Goal: Transaction & Acquisition: Purchase product/service

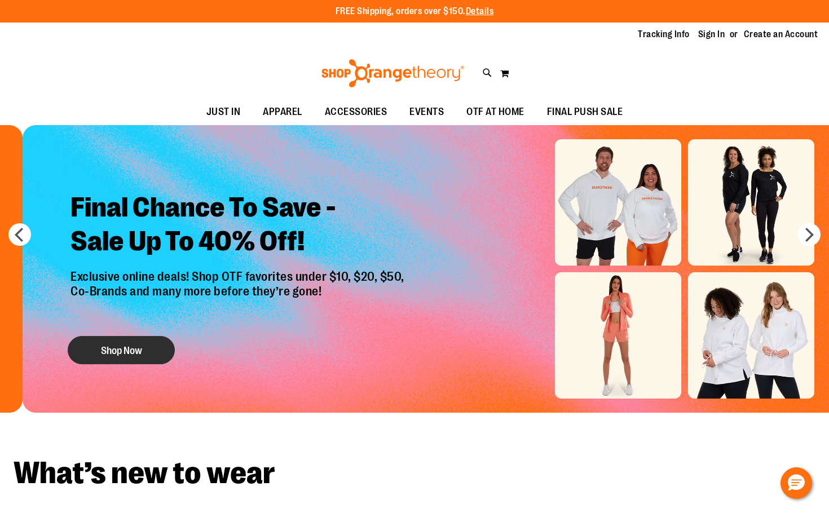
drag, startPoint x: 76, startPoint y: 342, endPoint x: 99, endPoint y: 338, distance: 22.9
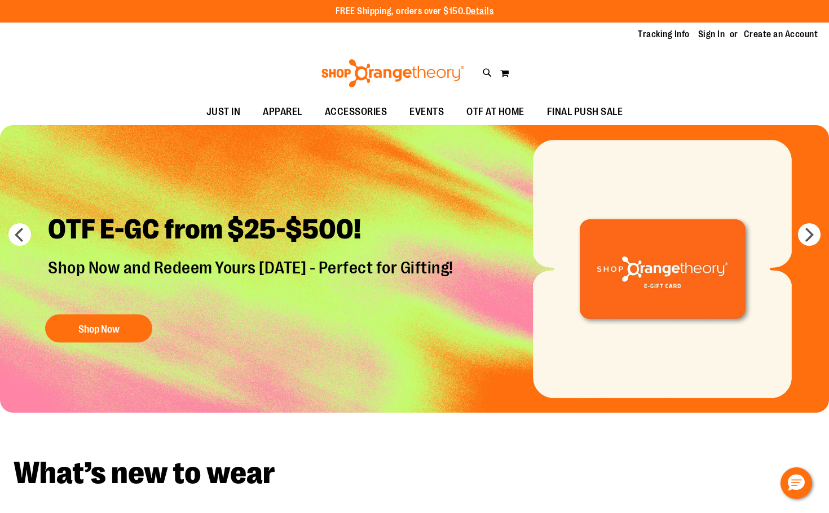
drag, startPoint x: 620, startPoint y: 303, endPoint x: 220, endPoint y: 299, distance: 399.8
click at [220, 299] on img "Slide 6 of 6" at bounding box center [414, 269] width 829 height 288
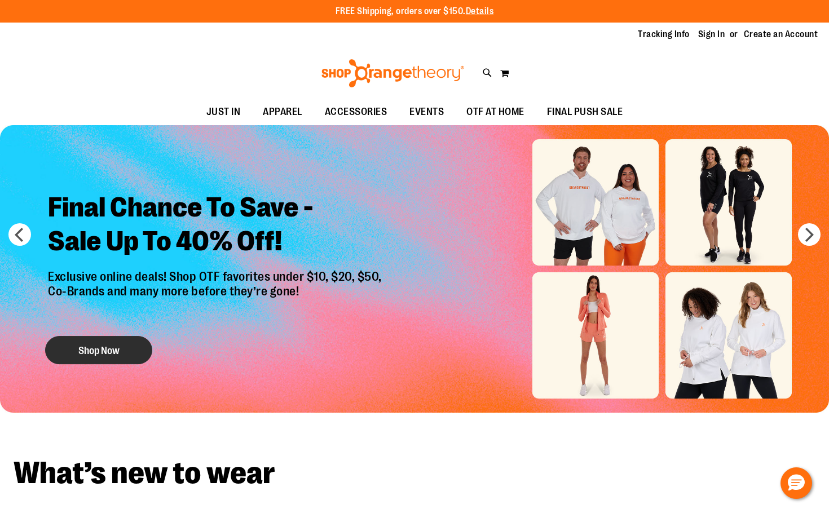
click at [86, 346] on button "Shop Now" at bounding box center [98, 350] width 107 height 28
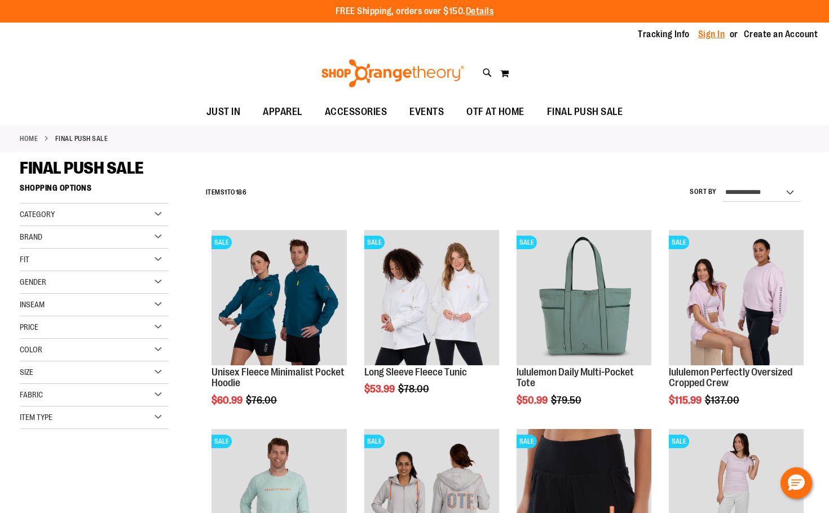
click at [717, 30] on link "Sign In" at bounding box center [711, 34] width 27 height 12
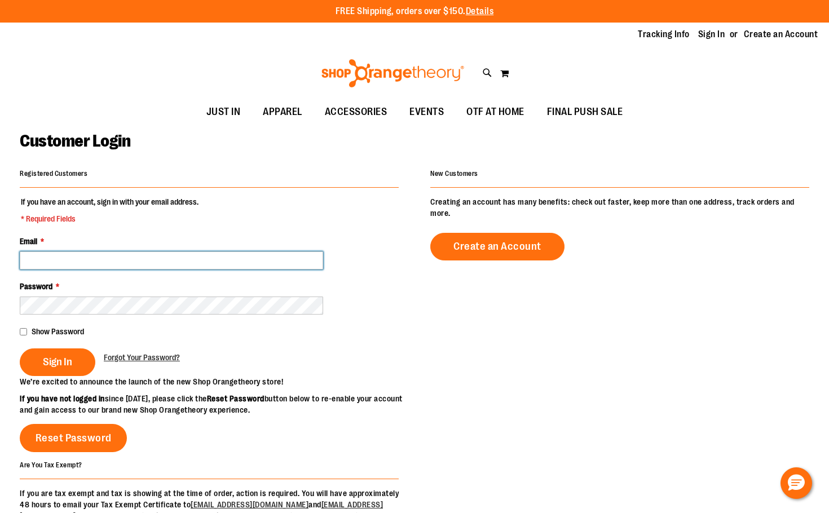
click at [69, 261] on input "Email *" at bounding box center [171, 260] width 303 height 18
click at [64, 256] on input "**********" at bounding box center [171, 260] width 303 height 18
click at [82, 261] on input "**********" at bounding box center [171, 260] width 303 height 18
type input "**********"
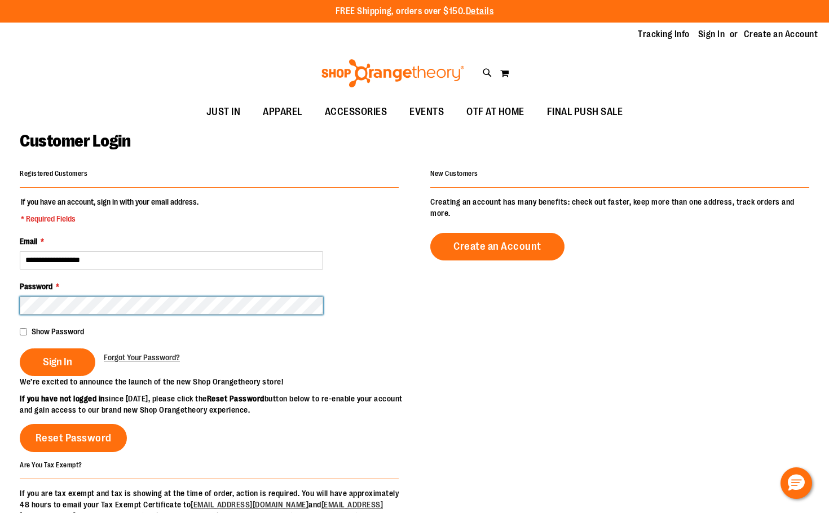
click at [20, 348] on button "Sign In" at bounding box center [58, 362] width 76 height 28
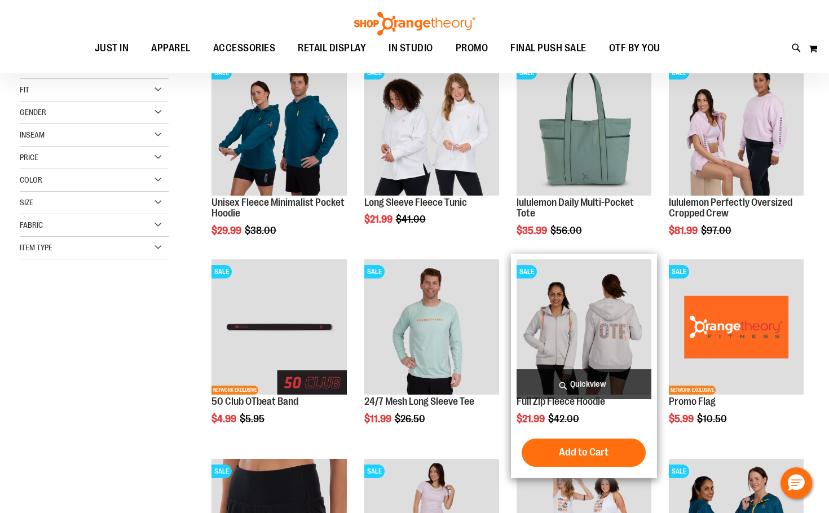
scroll to position [169, 0]
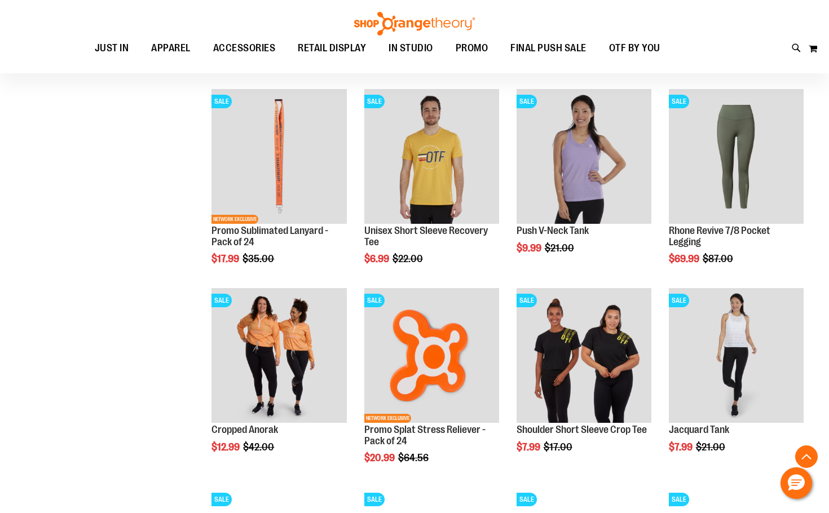
scroll to position [732, 0]
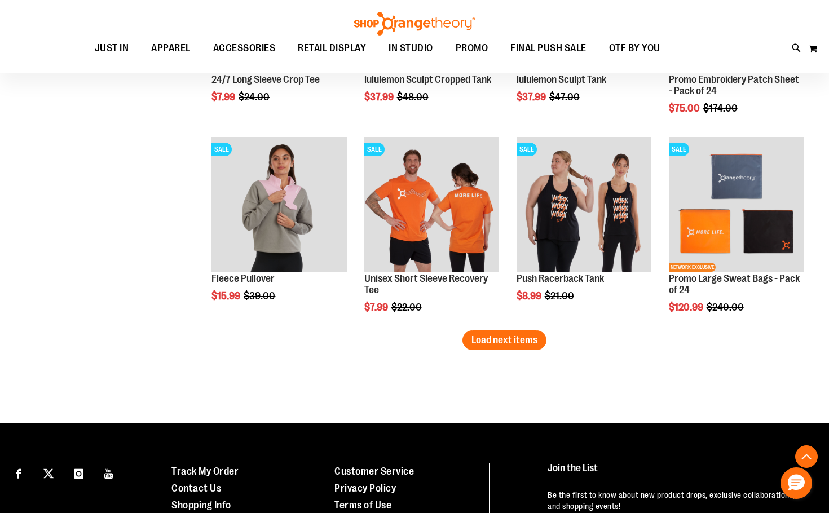
scroll to position [1691, 0]
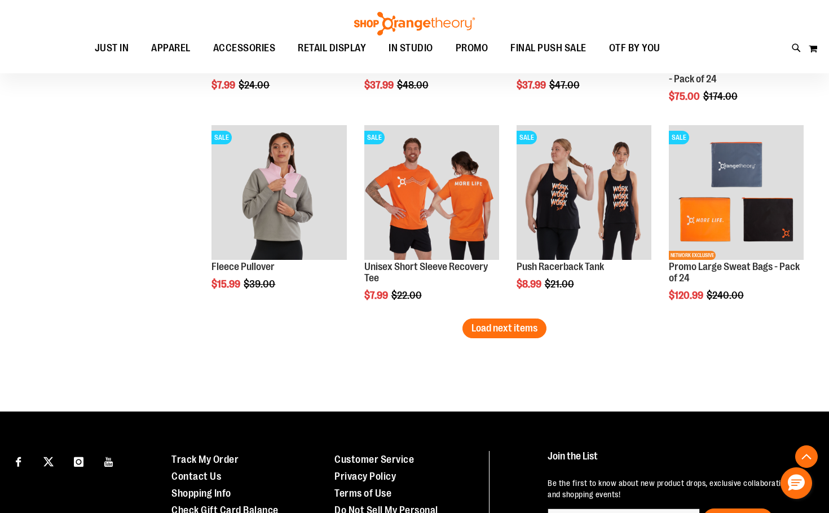
click at [531, 333] on span "Load next items" at bounding box center [504, 328] width 66 height 11
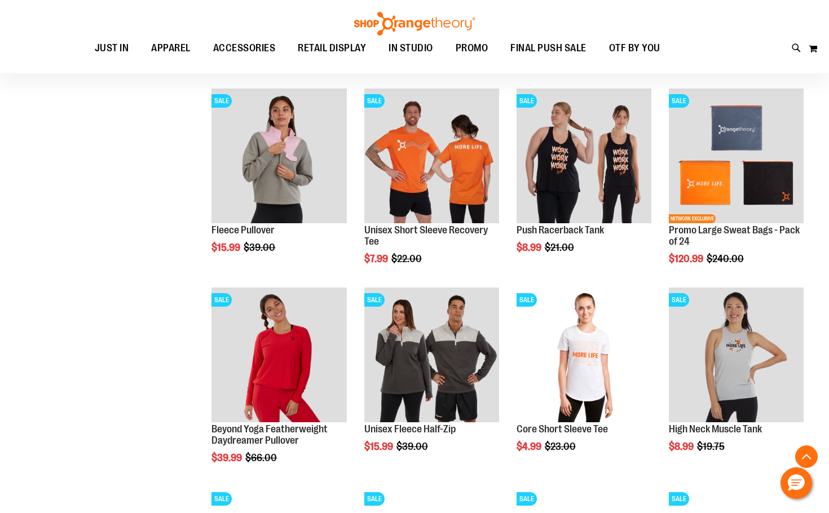
scroll to position [1747, 0]
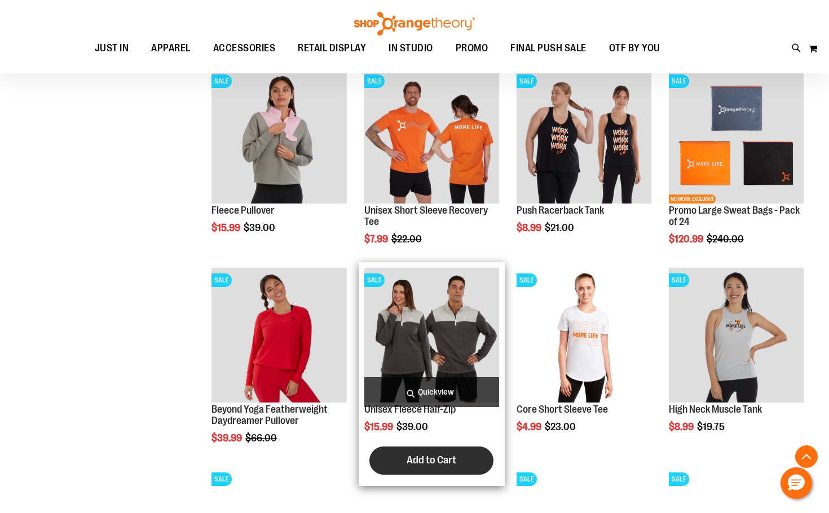
click at [436, 456] on span "Add to Cart" at bounding box center [432, 460] width 50 height 12
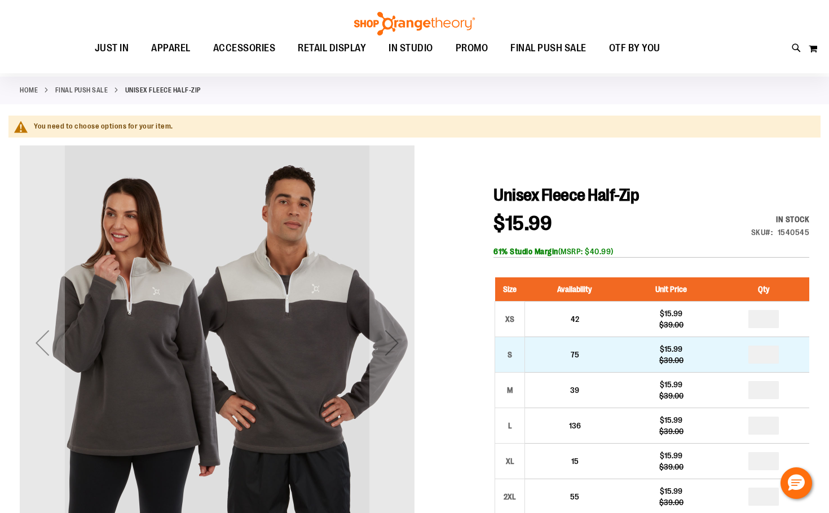
scroll to position [169, 0]
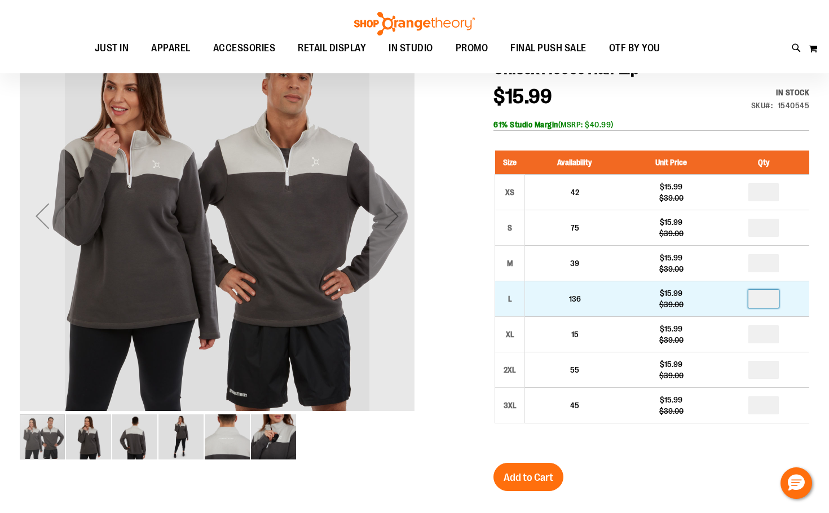
click at [769, 302] on input "number" at bounding box center [763, 299] width 30 height 18
type input "*"
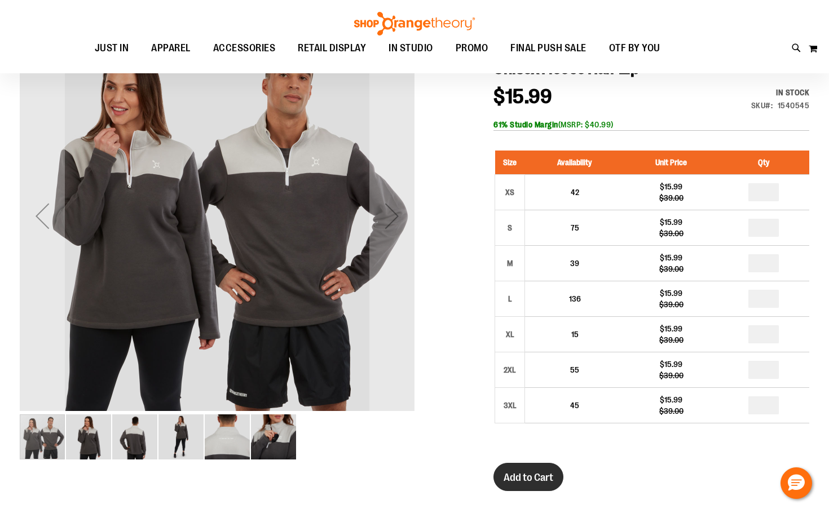
click at [557, 480] on button "Add to Cart" at bounding box center [528, 477] width 70 height 28
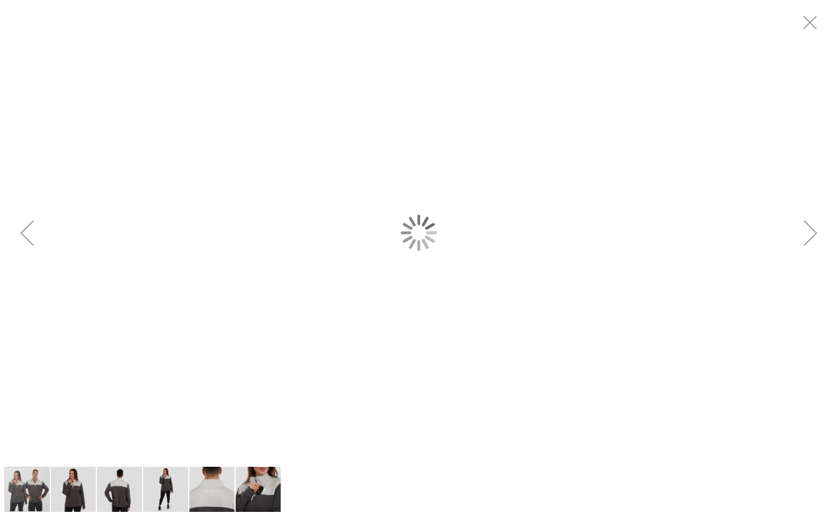
scroll to position [0, 0]
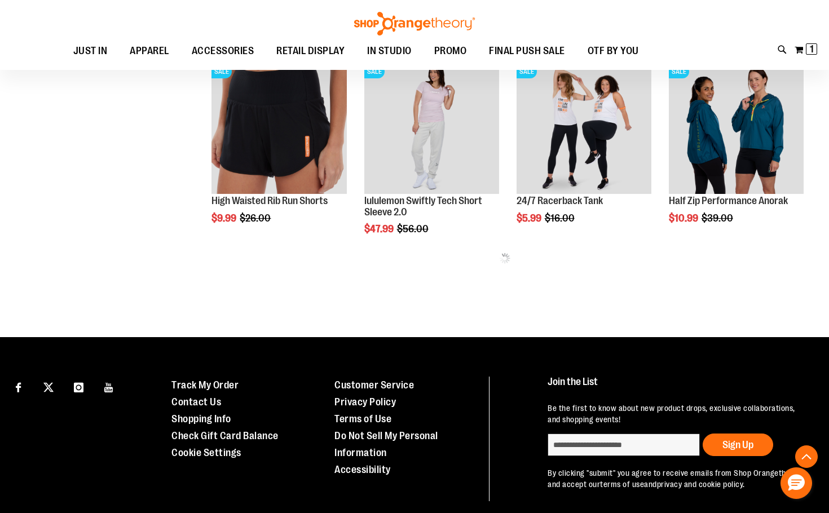
scroll to position [564, 0]
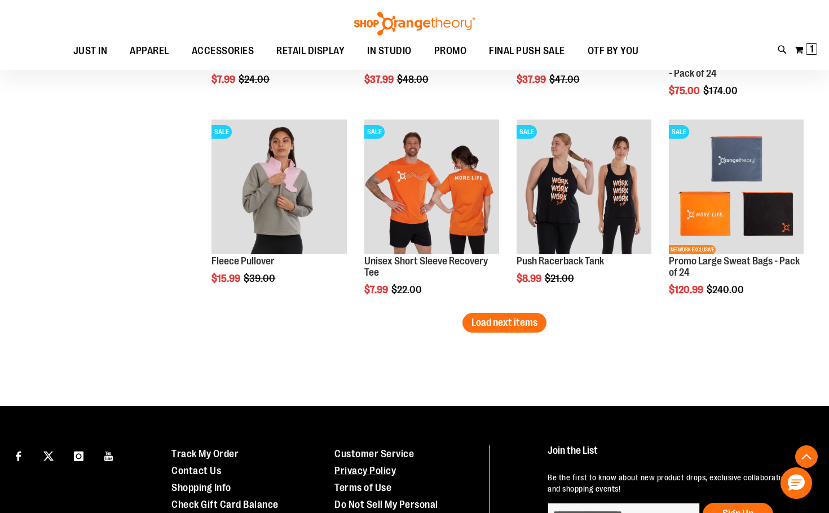
scroll to position [1748, 0]
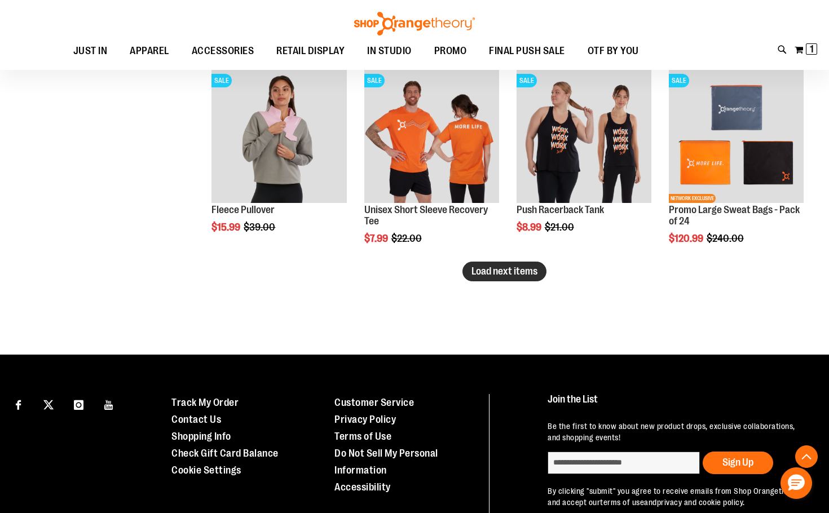
click at [494, 268] on span "Load next items" at bounding box center [504, 271] width 66 height 11
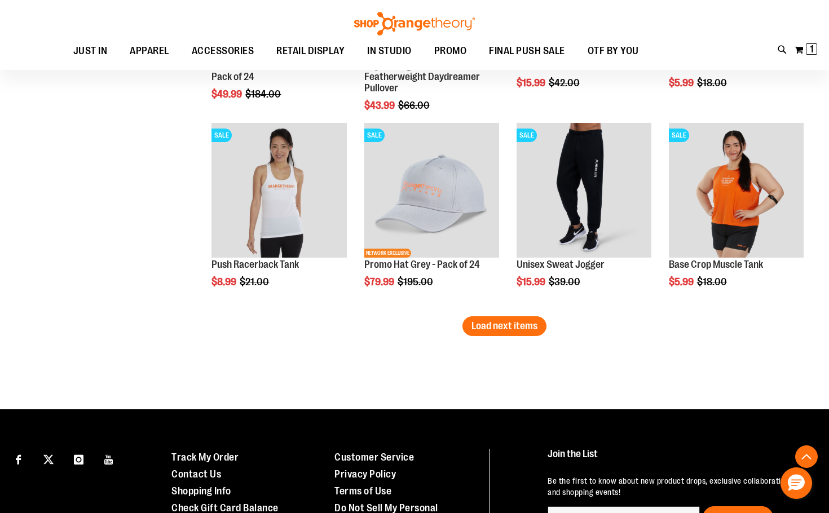
scroll to position [2312, 0]
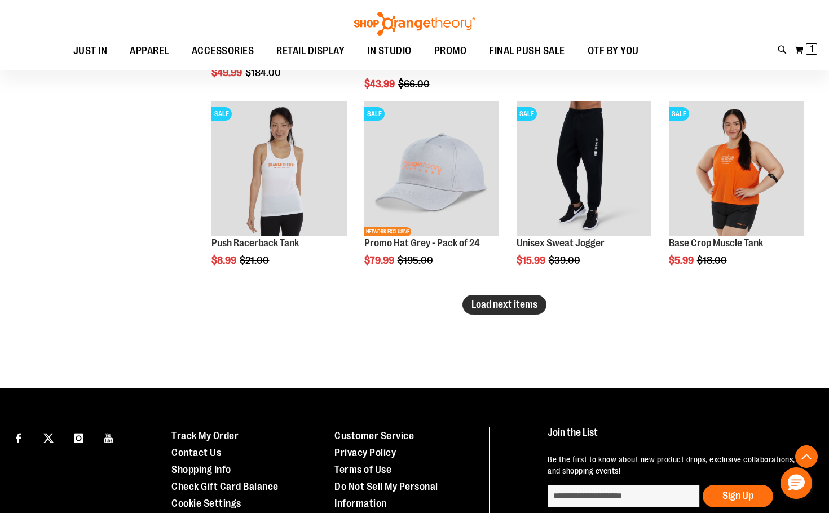
click at [484, 300] on span "Load next items" at bounding box center [504, 304] width 66 height 11
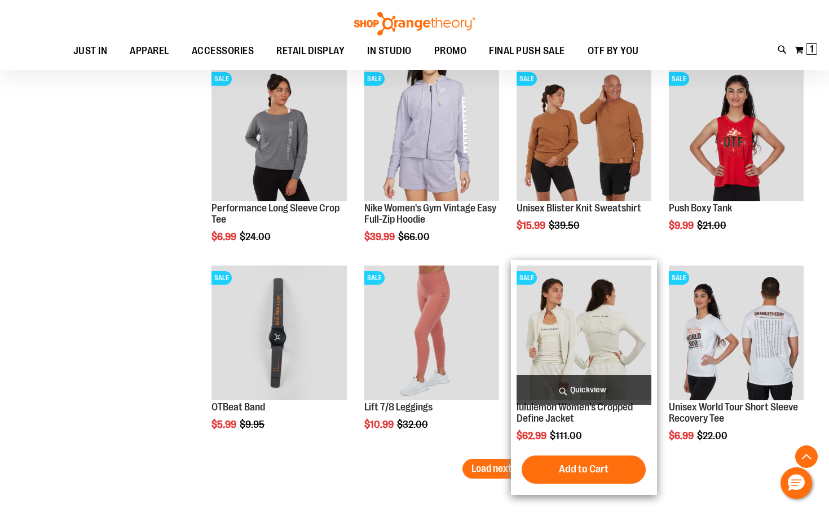
scroll to position [2763, 0]
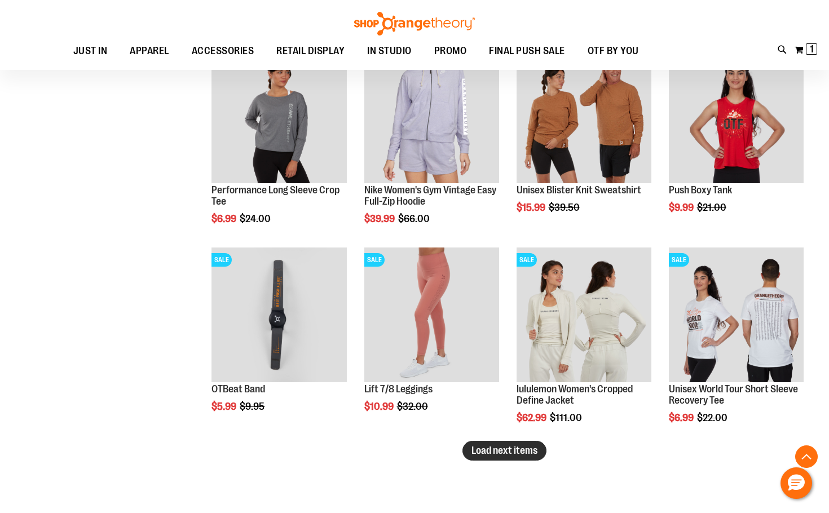
click at [509, 448] on span "Load next items" at bounding box center [504, 450] width 66 height 11
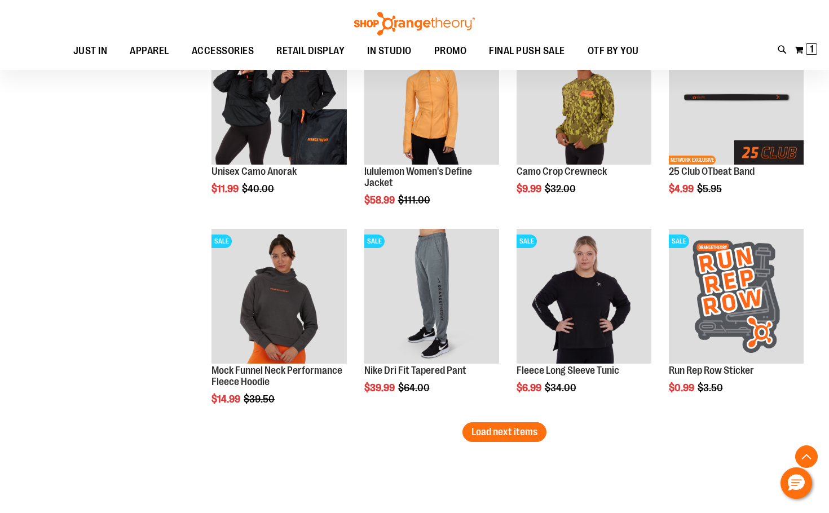
scroll to position [3383, 0]
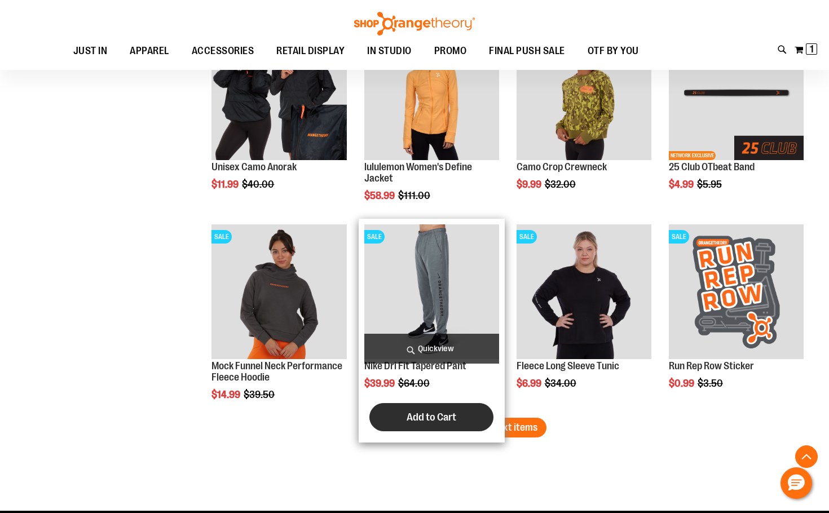
click at [440, 412] on span "Add to Cart" at bounding box center [432, 417] width 50 height 12
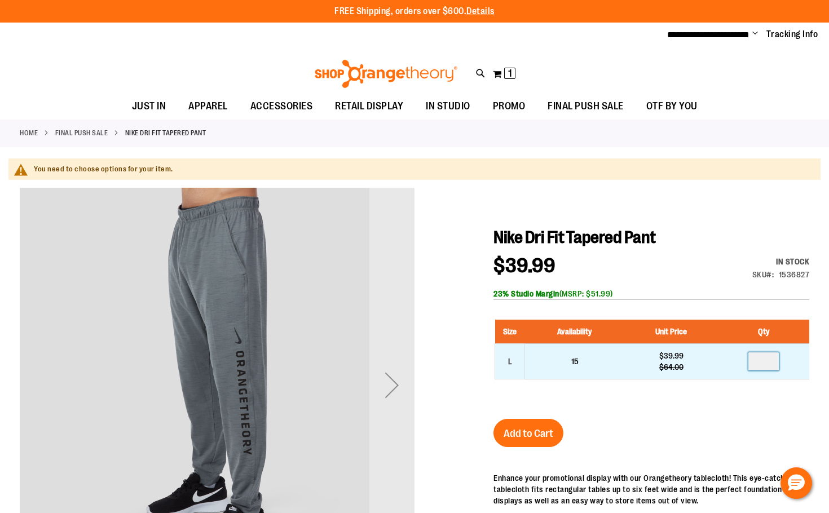
click at [766, 357] on input "number" at bounding box center [763, 361] width 30 height 18
type input "*"
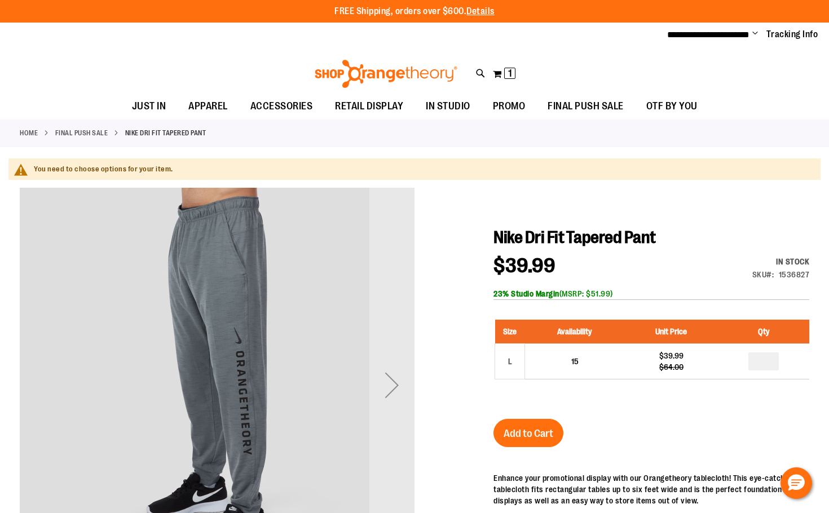
click at [522, 432] on span "Add to Cart" at bounding box center [529, 433] width 50 height 12
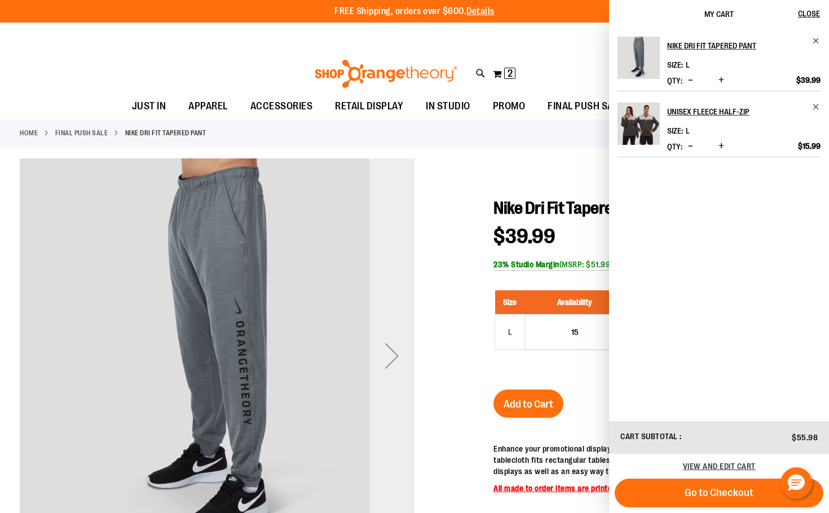
click at [413, 218] on div "Next" at bounding box center [391, 355] width 45 height 395
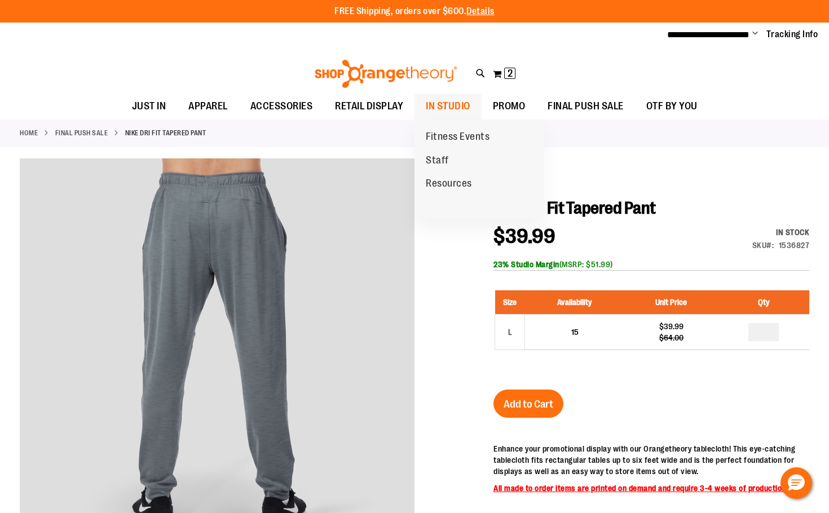
click at [448, 105] on span "IN STUDIO" at bounding box center [448, 106] width 45 height 25
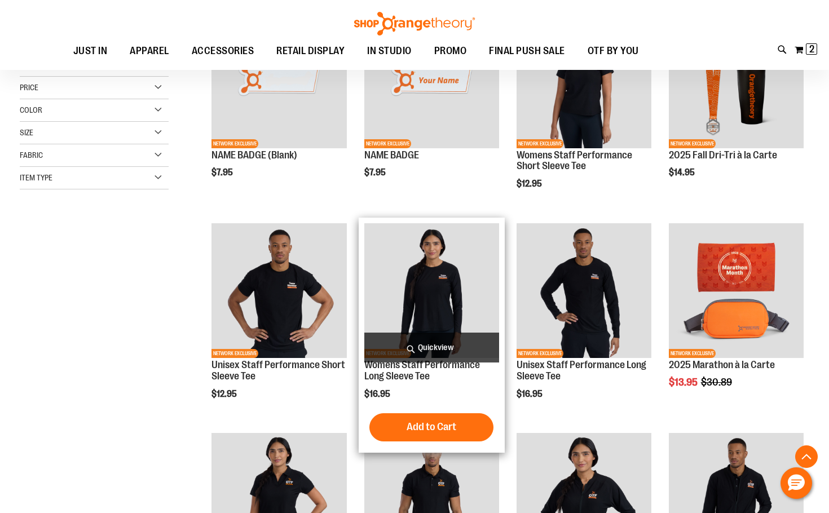
scroll to position [225, 0]
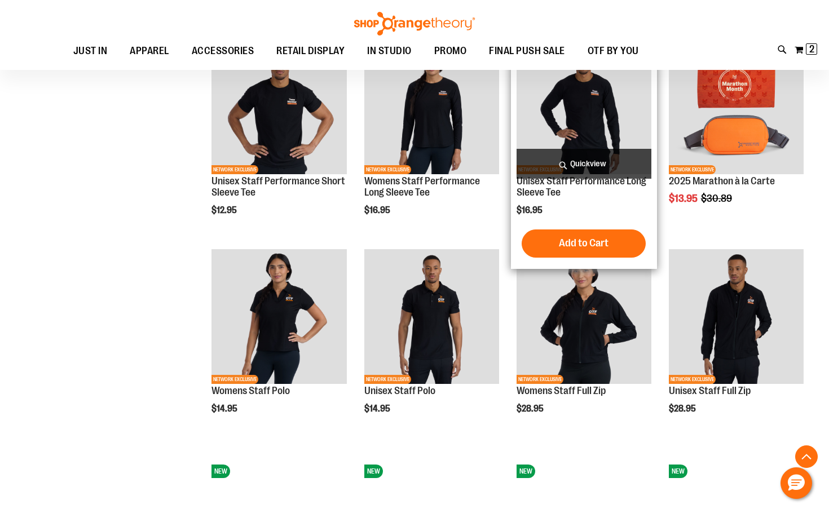
scroll to position [507, 0]
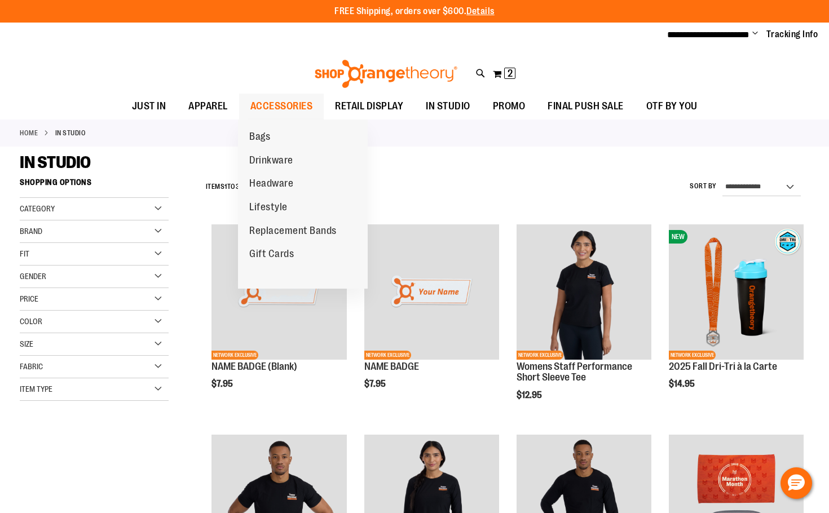
click at [291, 106] on span "ACCESSORIES" at bounding box center [281, 106] width 63 height 25
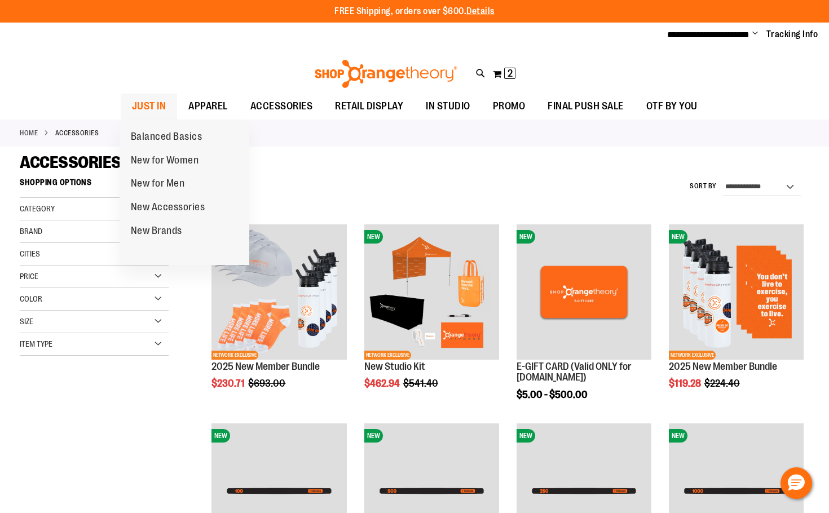
click at [152, 105] on span "JUST IN" at bounding box center [149, 106] width 34 height 25
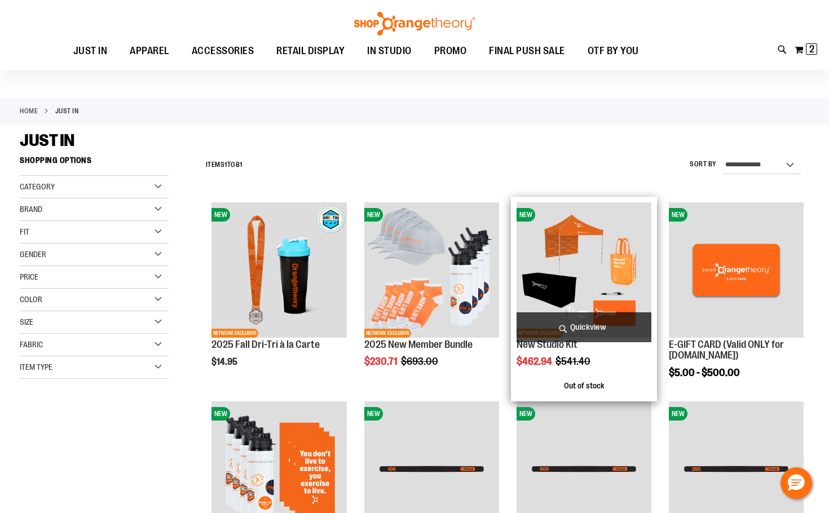
scroll to position [56, 0]
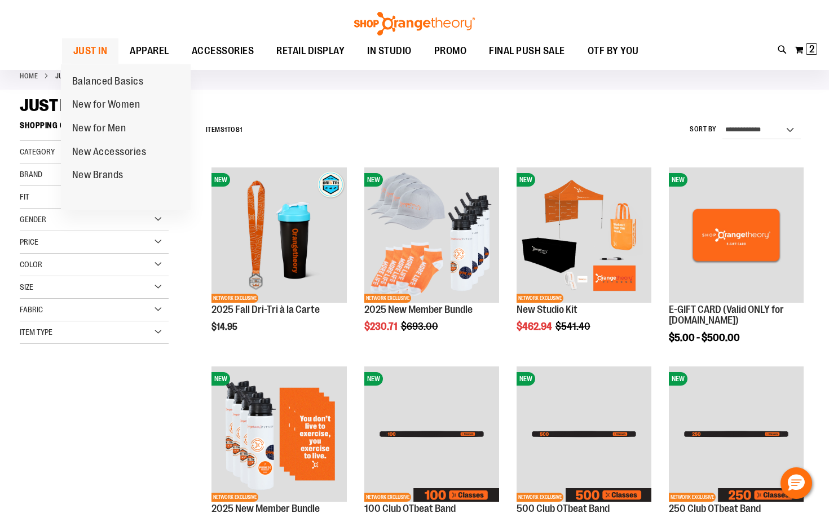
click at [90, 47] on span "JUST IN" at bounding box center [90, 50] width 34 height 25
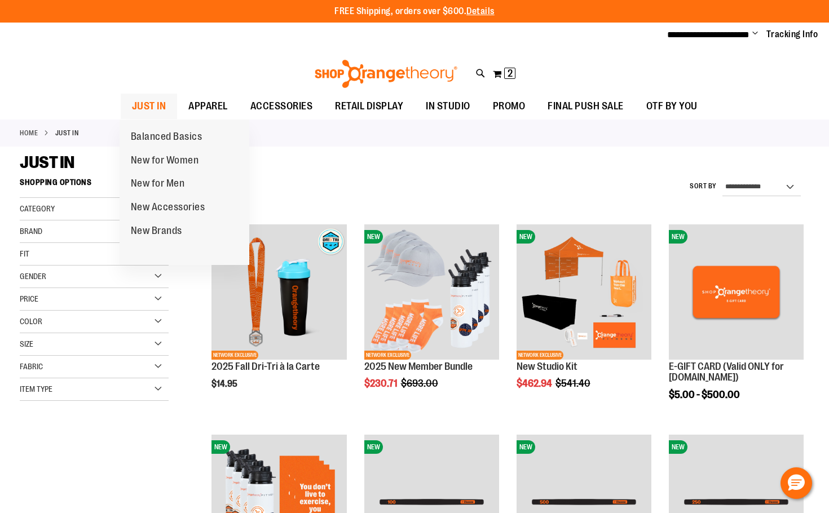
click at [153, 101] on span "JUST IN" at bounding box center [149, 106] width 34 height 25
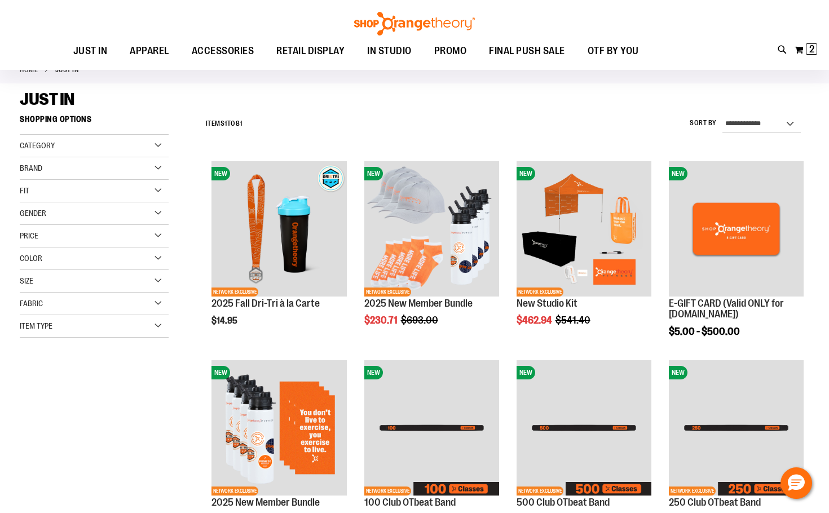
scroll to position [56, 0]
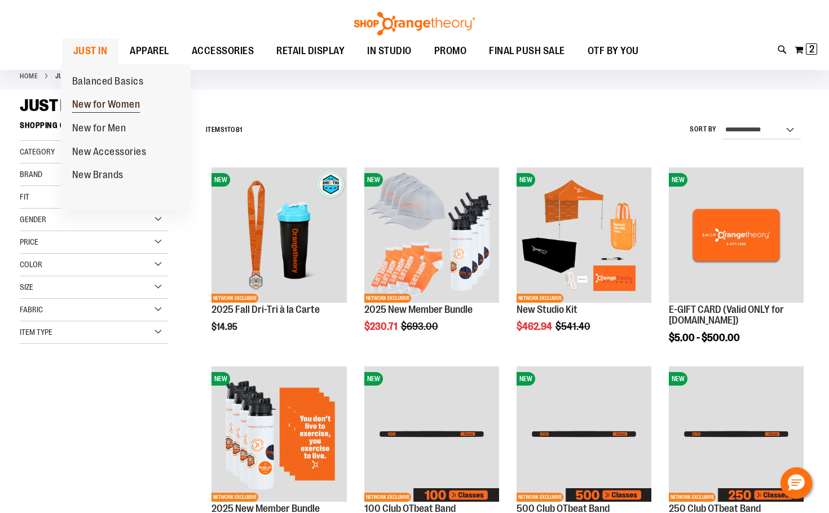
click at [129, 96] on link "New for Women" at bounding box center [106, 105] width 91 height 24
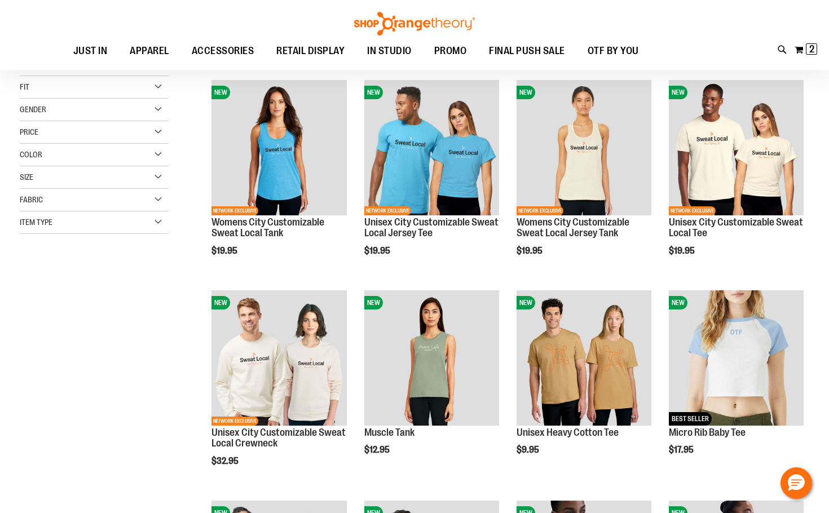
scroll to position [169, 0]
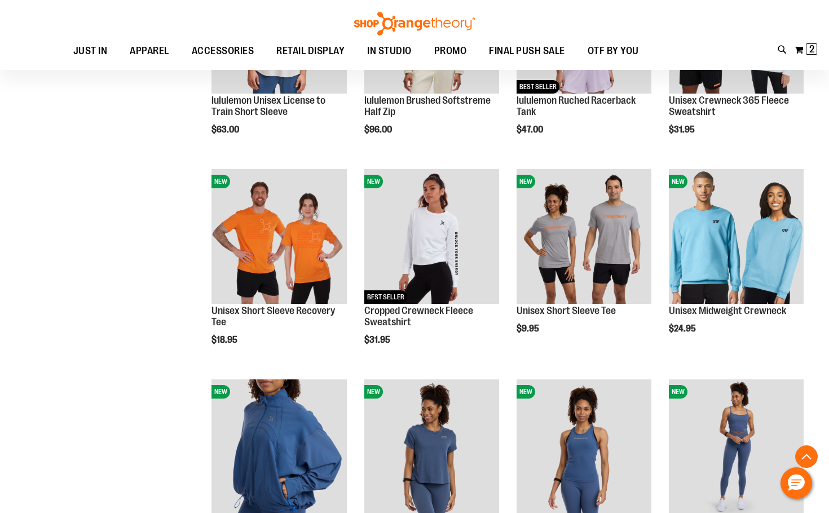
scroll to position [902, 0]
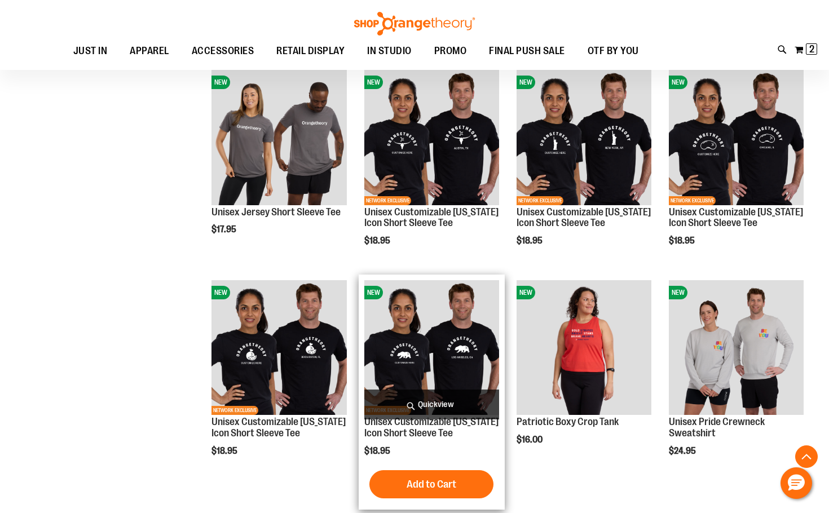
scroll to position [1691, 0]
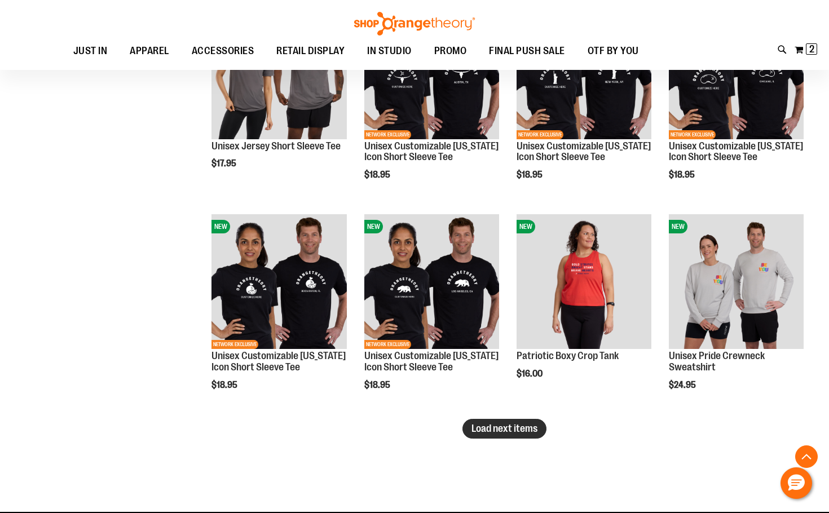
click at [506, 431] on span "Load next items" at bounding box center [504, 428] width 66 height 11
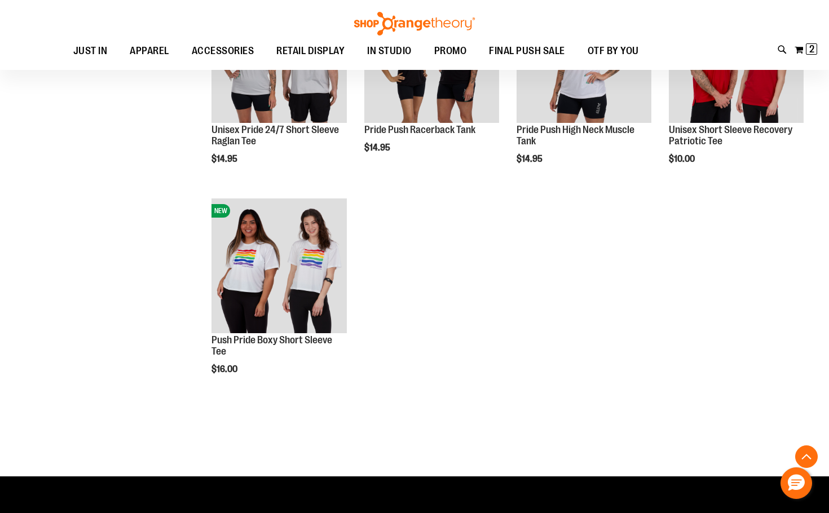
scroll to position [2142, 0]
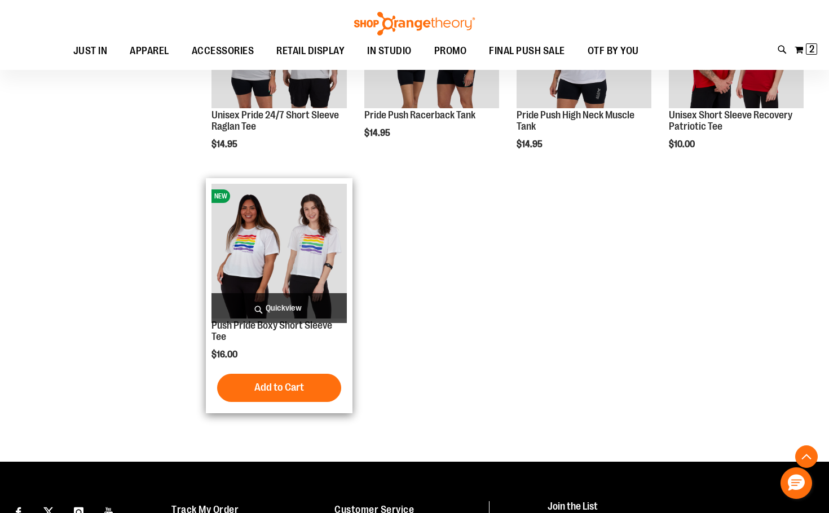
click at [286, 255] on img "product" at bounding box center [278, 251] width 135 height 135
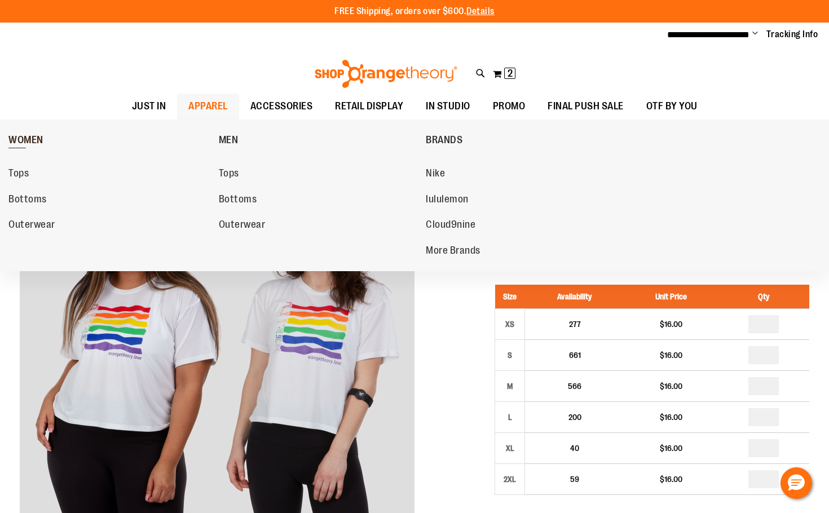
click at [36, 138] on span "WOMEN" at bounding box center [25, 141] width 35 height 14
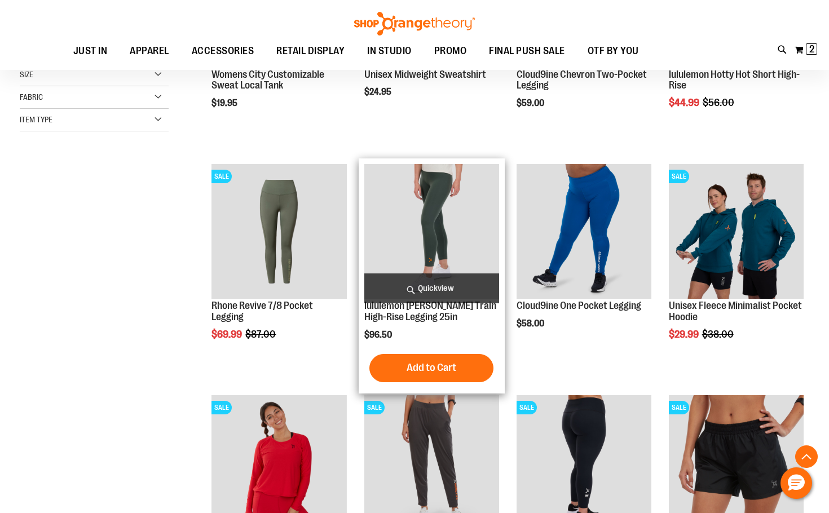
scroll to position [394, 0]
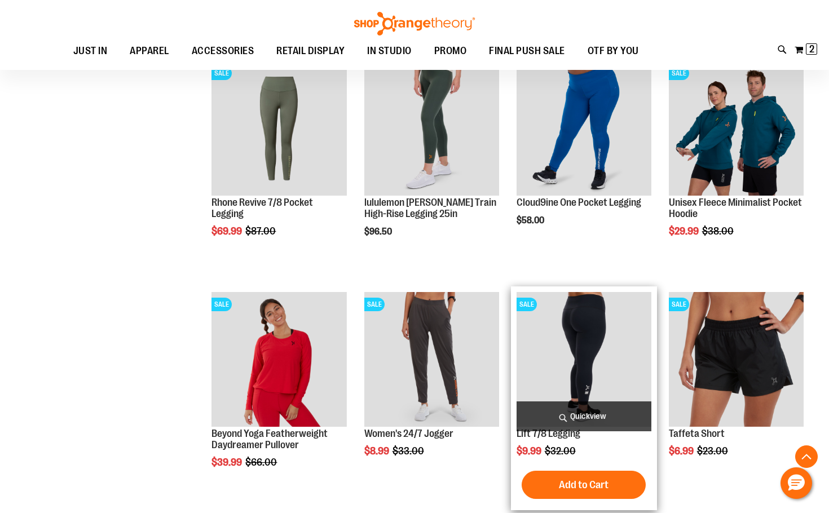
click at [558, 370] on img "product" at bounding box center [583, 359] width 135 height 135
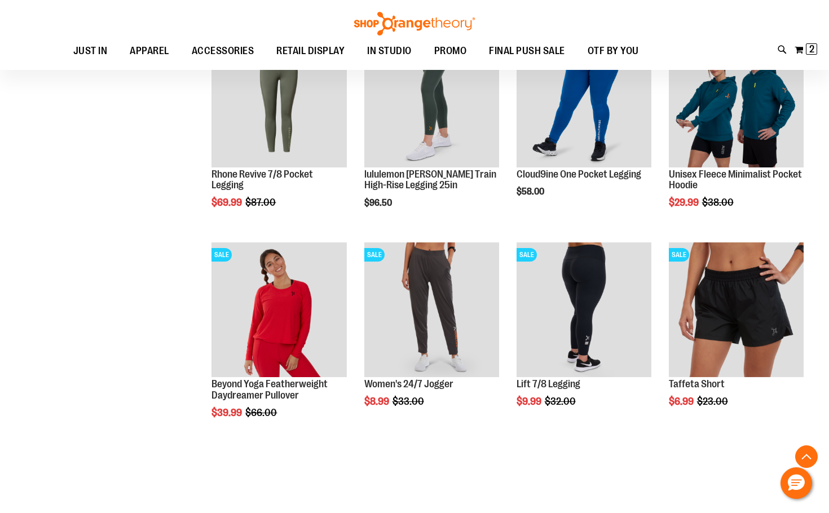
scroll to position [388, 0]
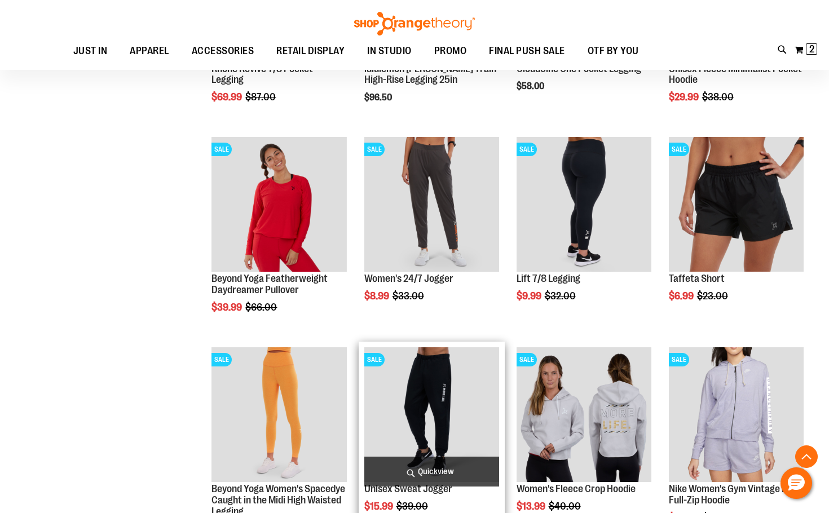
scroll to position [558, 0]
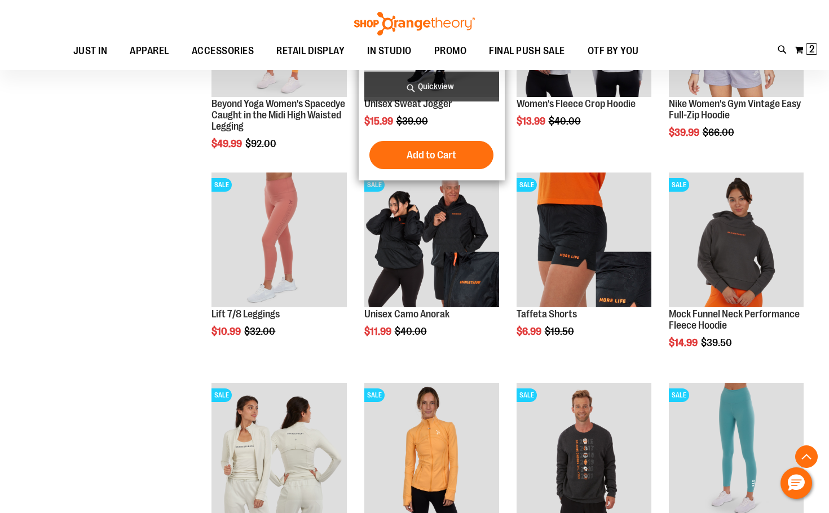
scroll to position [840, 0]
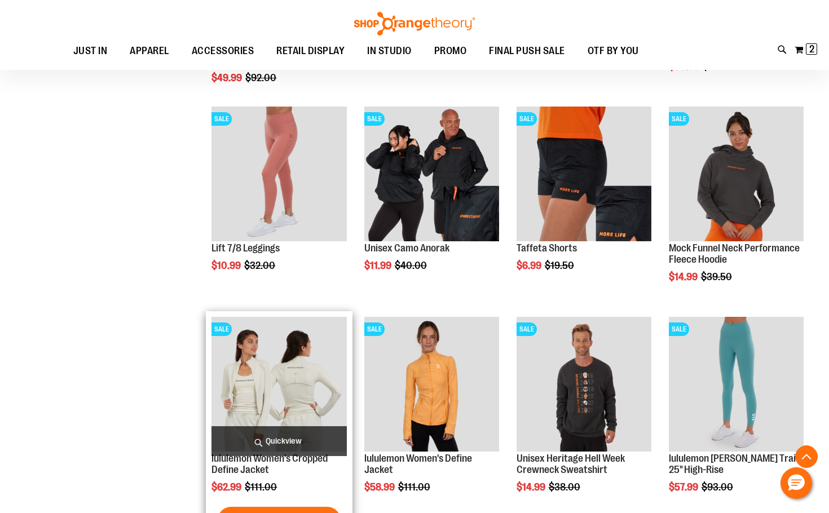
click at [339, 369] on img "product" at bounding box center [278, 384] width 135 height 135
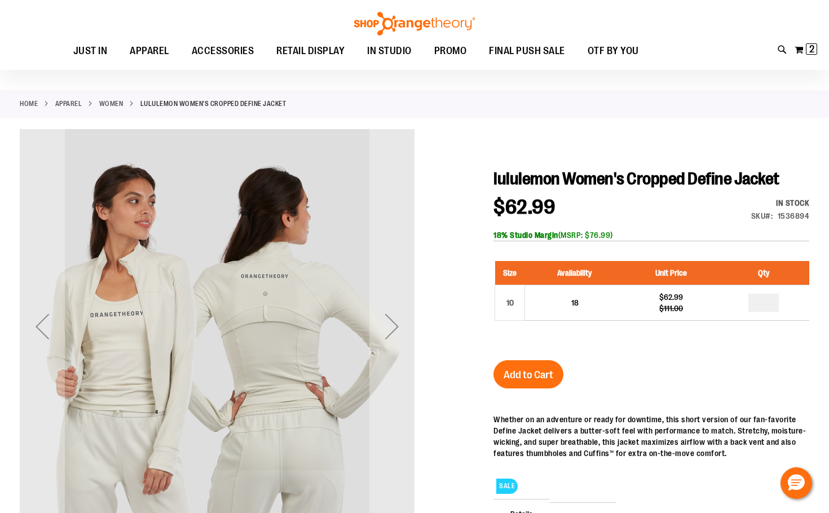
scroll to position [112, 0]
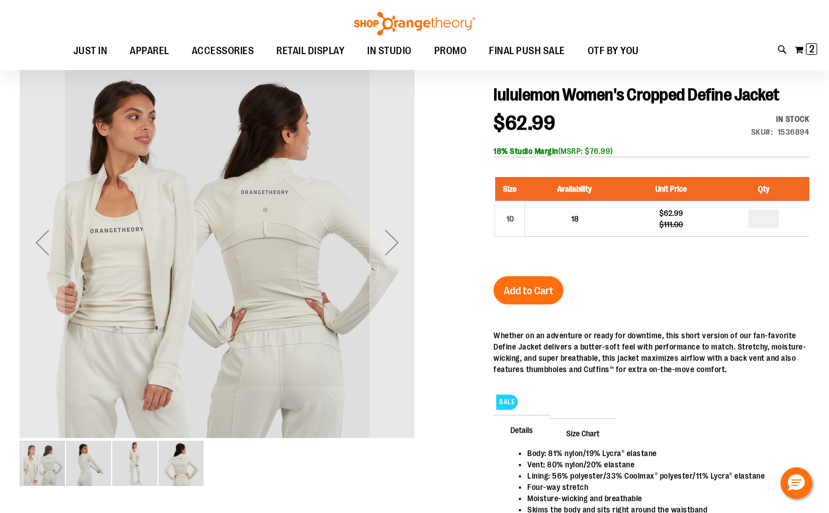
click at [395, 232] on div "Next" at bounding box center [391, 242] width 45 height 45
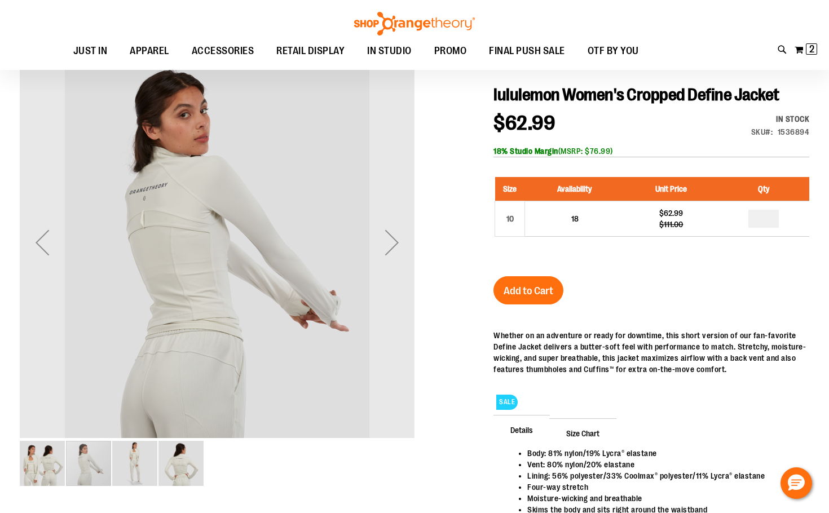
click at [395, 232] on div "Next" at bounding box center [391, 242] width 45 height 45
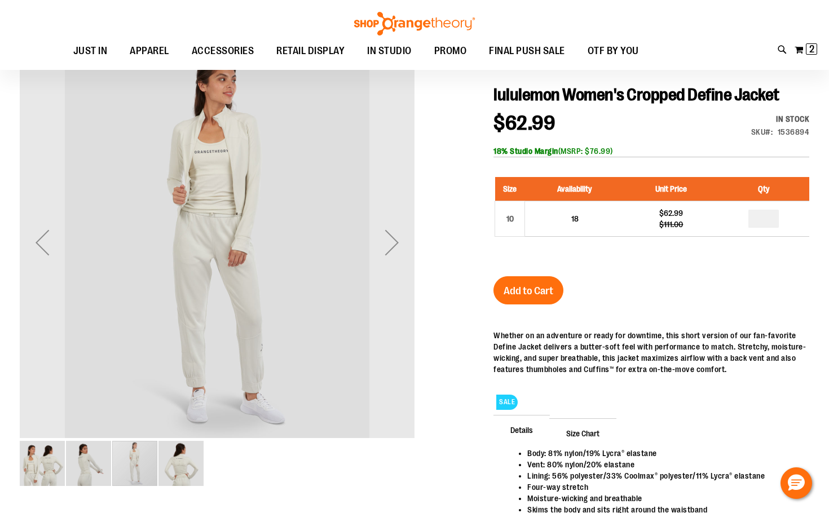
click at [395, 232] on div "Next" at bounding box center [391, 242] width 45 height 45
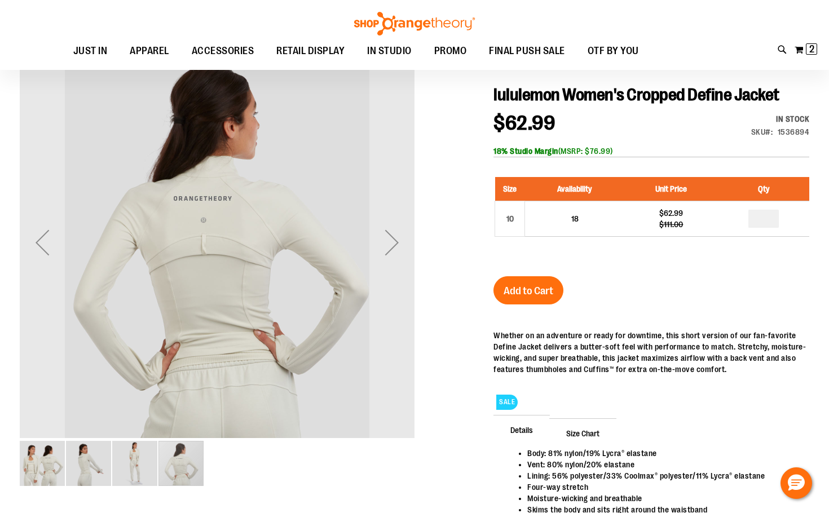
click at [395, 232] on div "Next" at bounding box center [391, 242] width 45 height 45
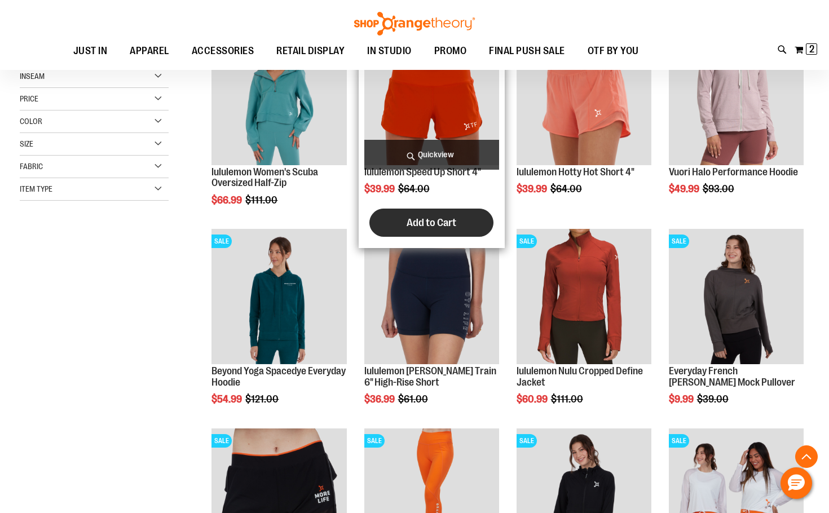
scroll to position [225, 0]
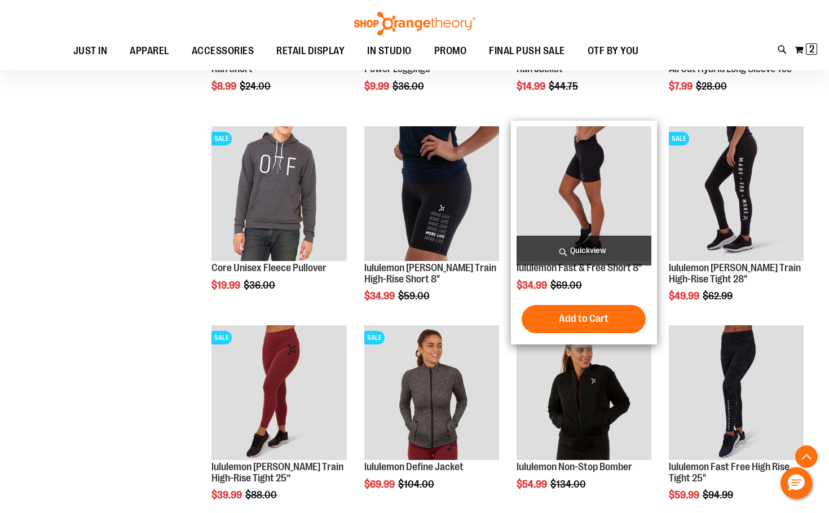
scroll to position [732, 0]
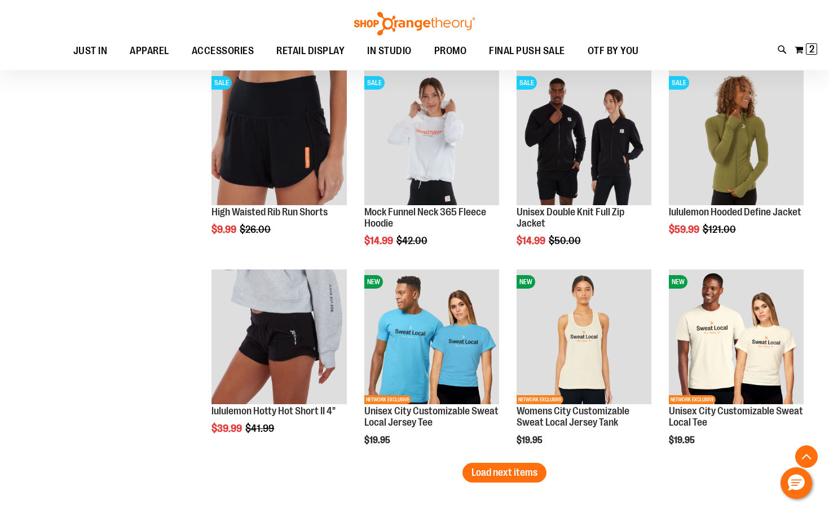
scroll to position [1578, 0]
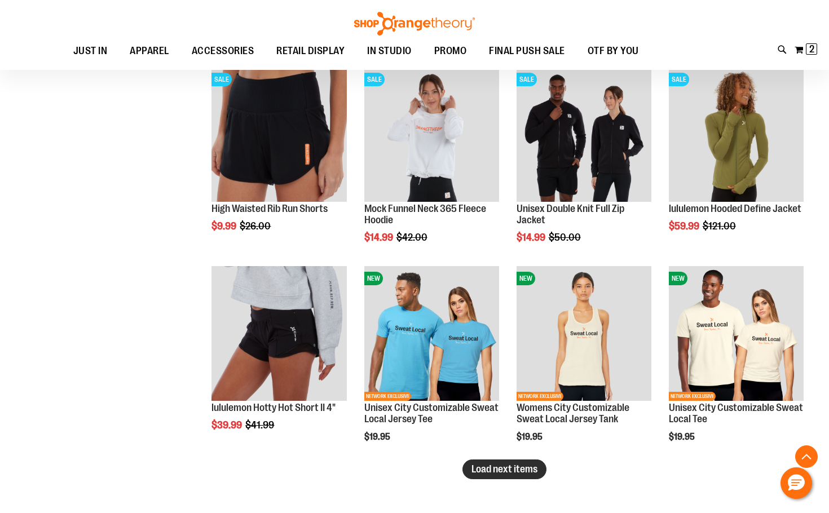
click at [524, 471] on span "Load next items" at bounding box center [504, 468] width 66 height 11
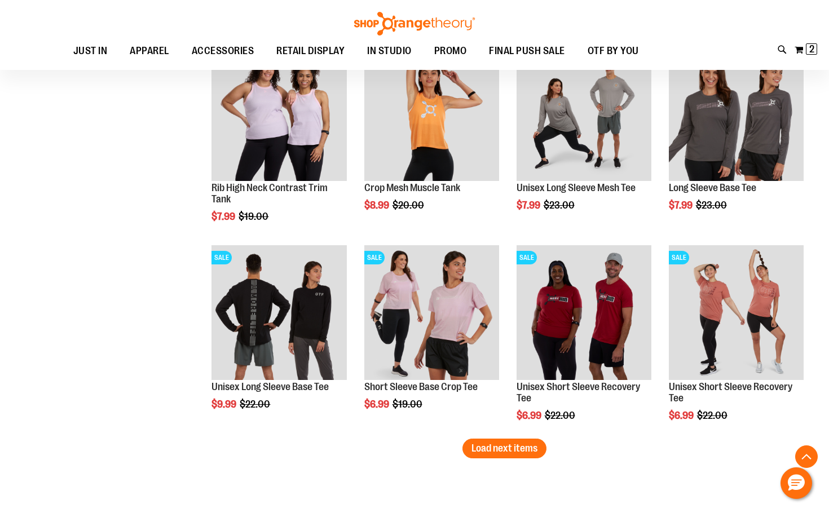
scroll to position [2255, 0]
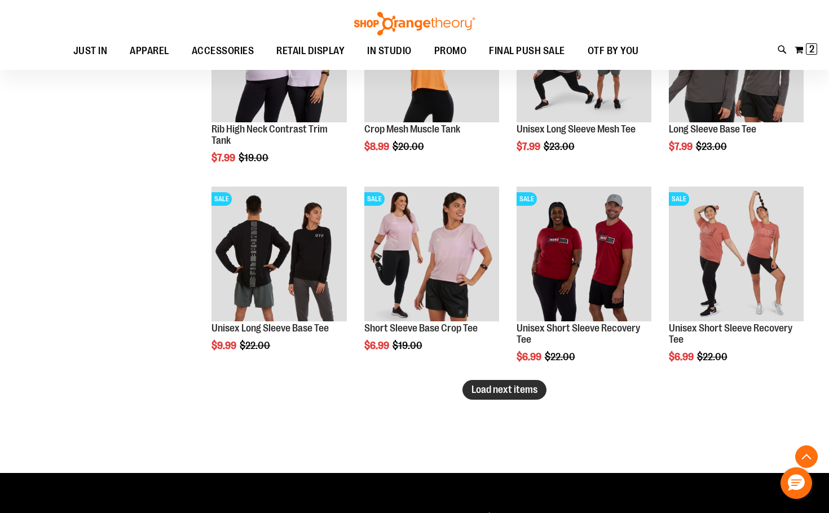
click at [512, 386] on span "Load next items" at bounding box center [504, 389] width 66 height 11
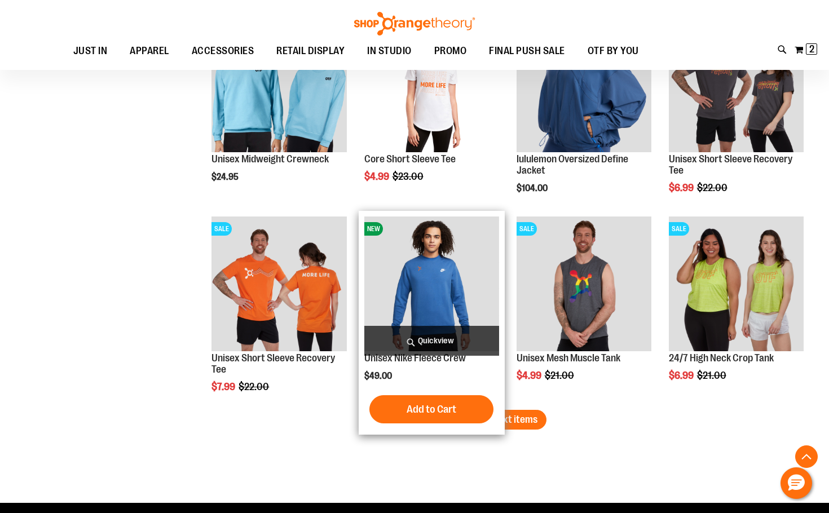
scroll to position [2875, 0]
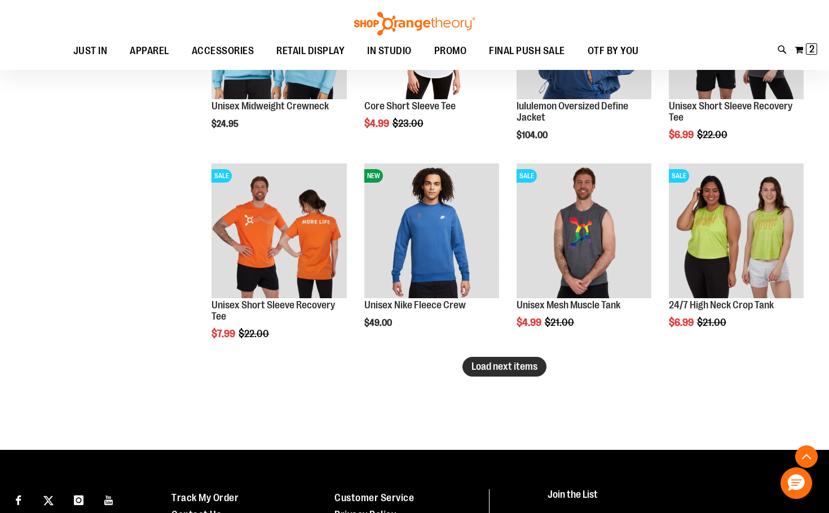
click at [507, 360] on button "Load next items" at bounding box center [504, 367] width 84 height 20
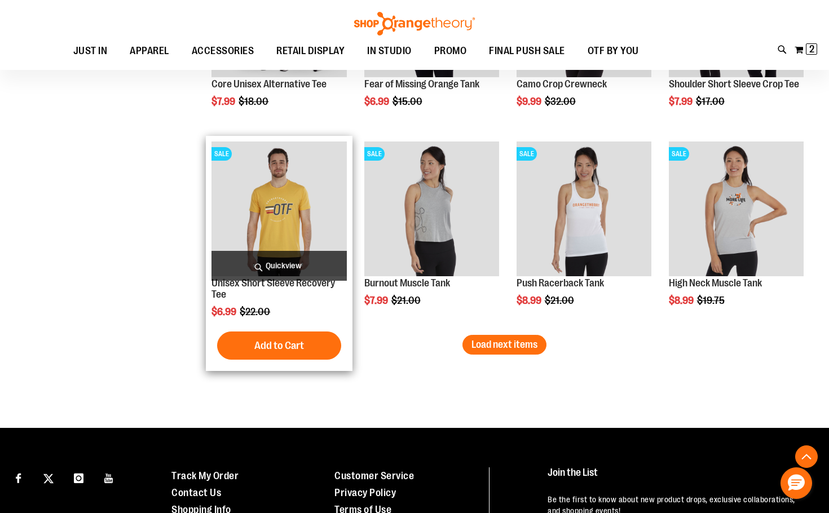
scroll to position [3495, 0]
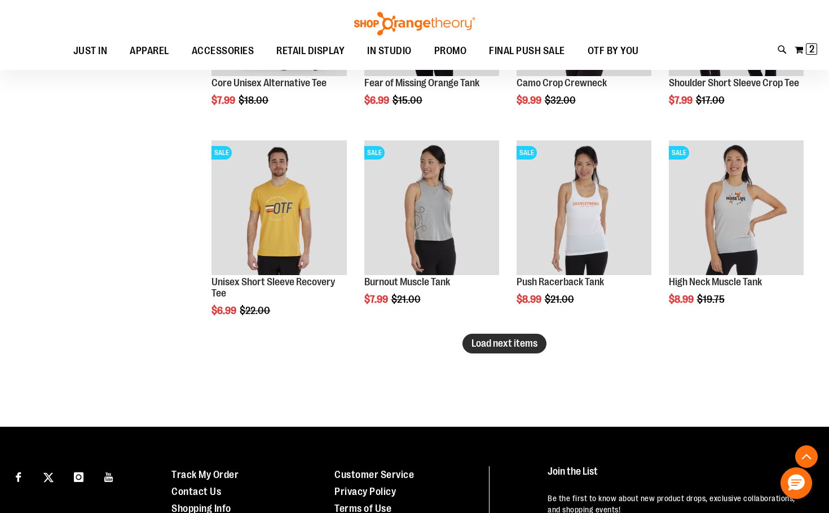
click at [518, 339] on span "Load next items" at bounding box center [504, 343] width 66 height 11
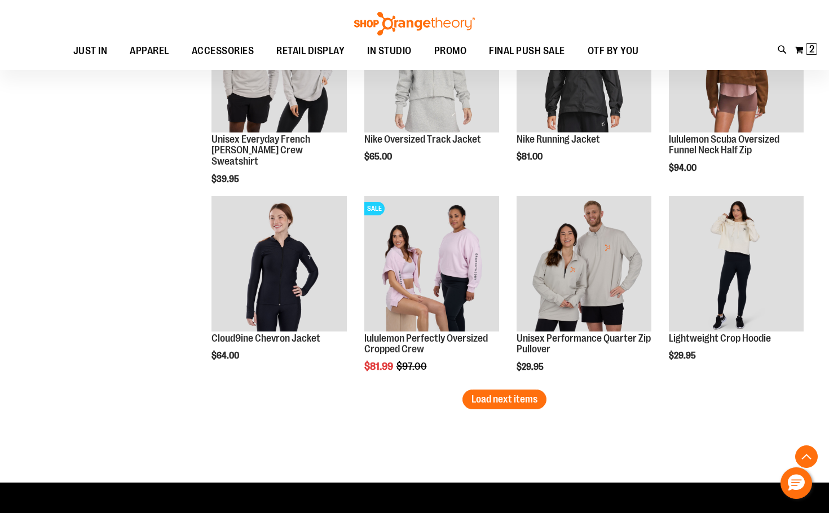
scroll to position [4059, 0]
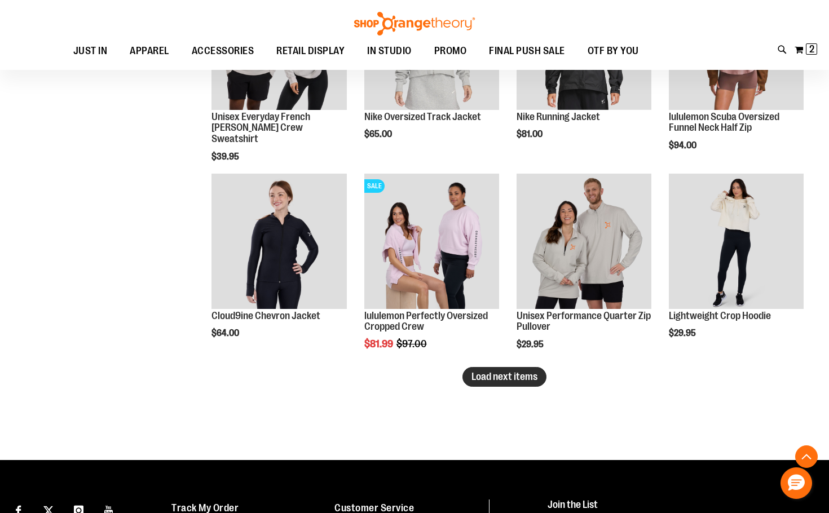
click at [519, 373] on span "Load next items" at bounding box center [504, 376] width 66 height 11
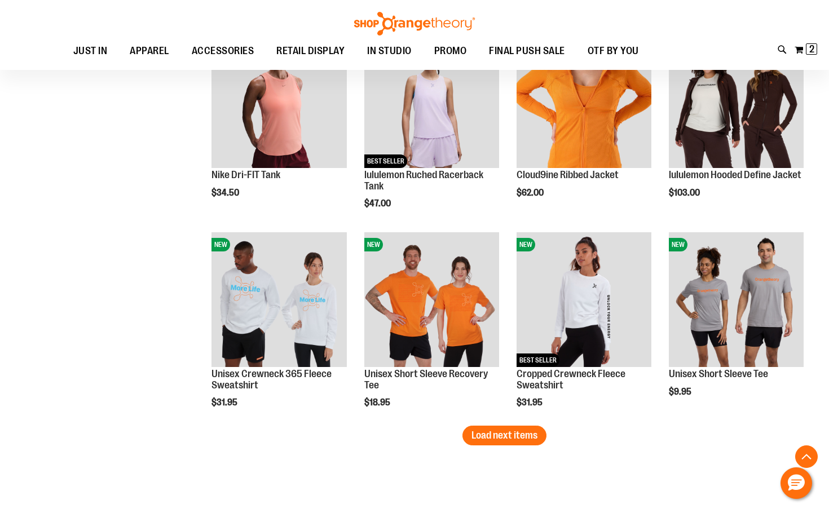
scroll to position [4623, 0]
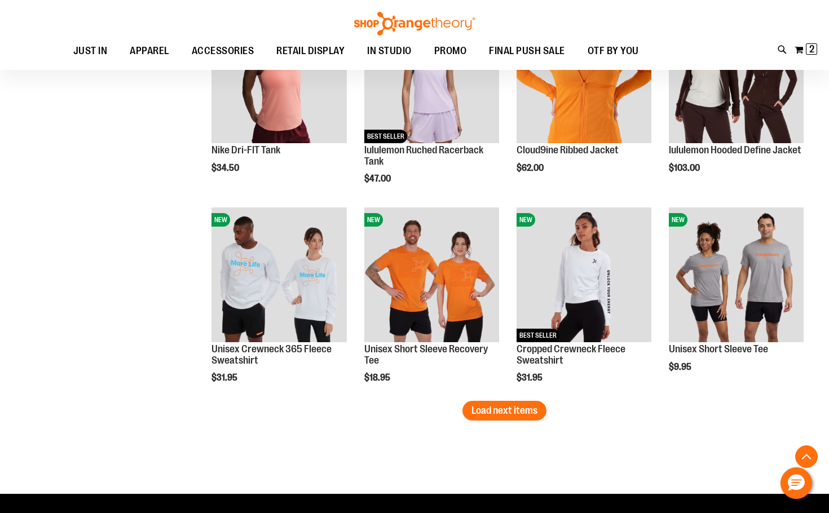
click at [507, 408] on span "Load next items" at bounding box center [504, 410] width 66 height 11
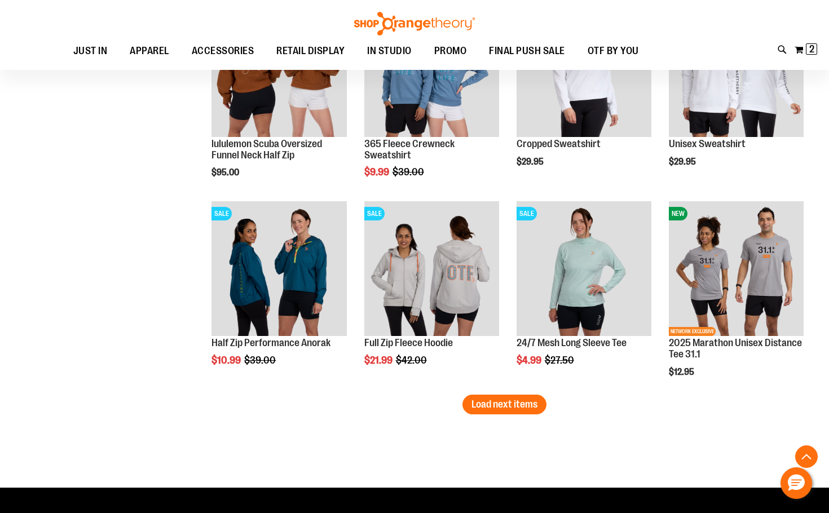
scroll to position [5243, 0]
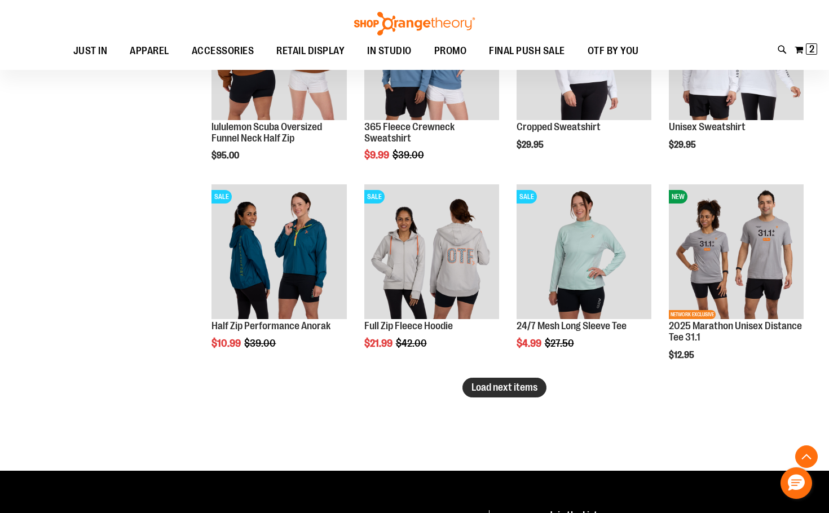
click at [504, 385] on span "Load next items" at bounding box center [504, 387] width 66 height 11
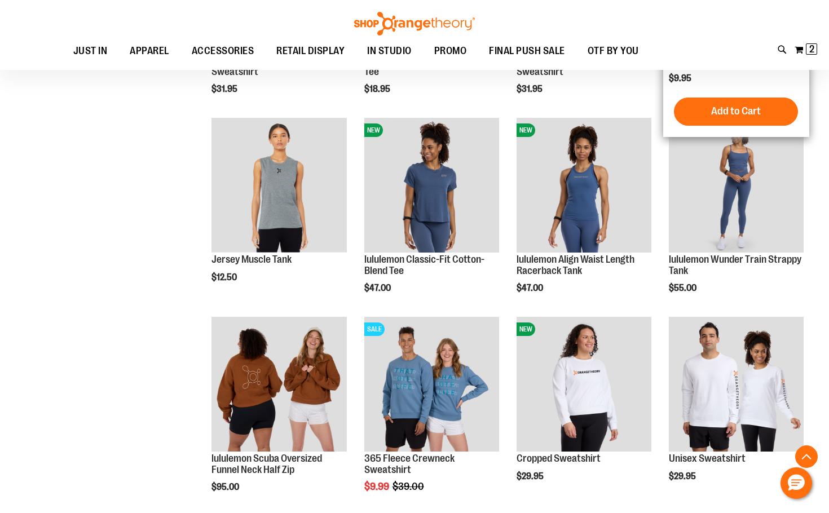
scroll to position [4849, 0]
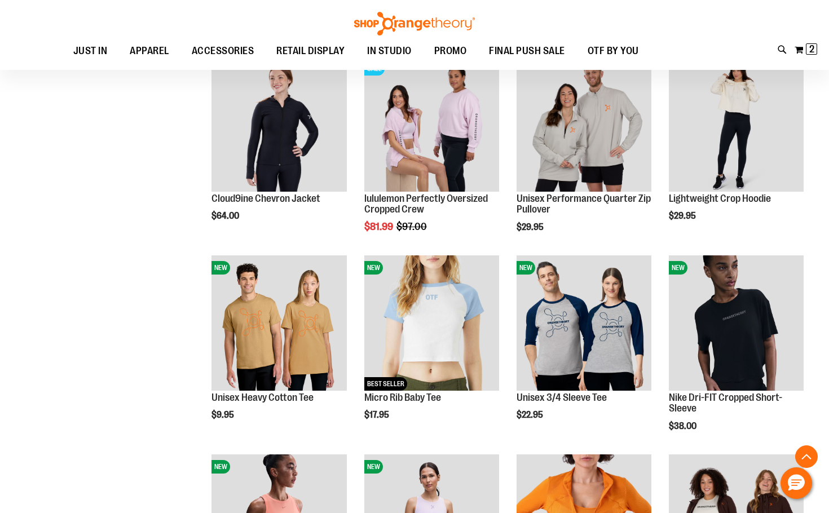
scroll to position [4116, 0]
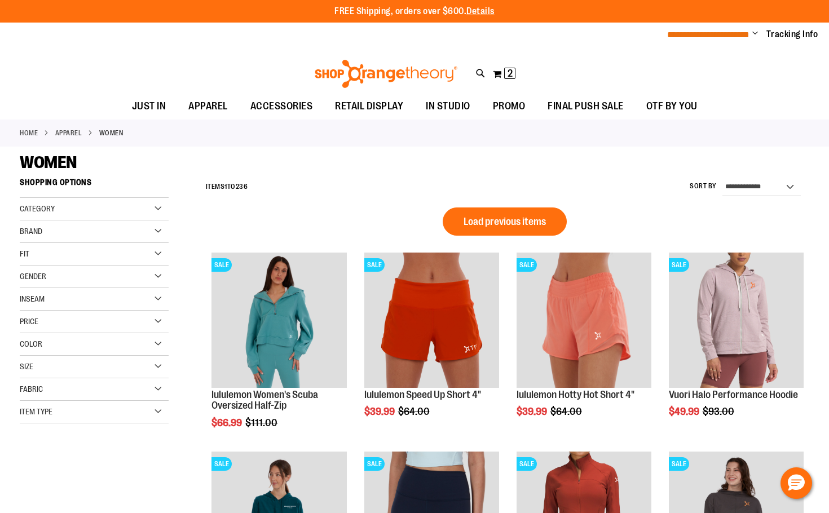
click at [710, 32] on span "**********" at bounding box center [708, 34] width 82 height 8
click at [757, 33] on span "Change" at bounding box center [755, 34] width 6 height 11
click at [675, 82] on link "Sign Out" at bounding box center [714, 75] width 99 height 21
